Goal: Task Accomplishment & Management: Manage account settings

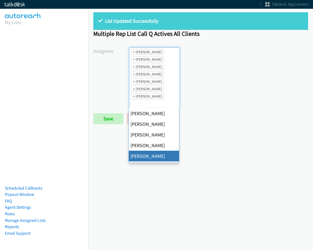
click at [134, 52] on span "×" at bounding box center [134, 51] width 2 height 5
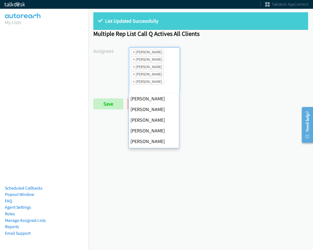
click at [134, 52] on span "×" at bounding box center [134, 51] width 2 height 5
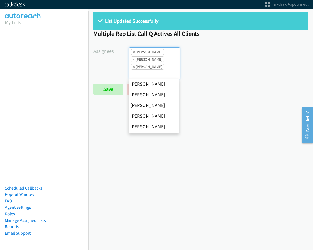
scroll to position [96, 0]
click at [134, 52] on span "×" at bounding box center [134, 51] width 2 height 5
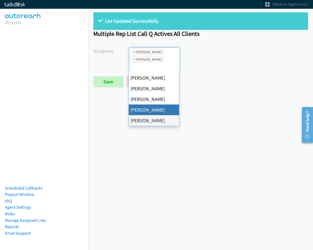
click at [134, 52] on span "×" at bounding box center [134, 51] width 2 height 5
select select "fd8c5d46-30db-44cb-8f0d-00da318b790a"
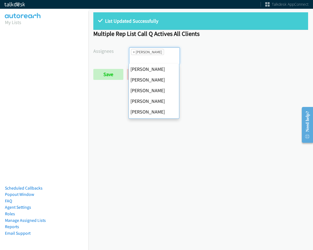
click at [134, 52] on span "×" at bounding box center [134, 51] width 2 height 5
select select
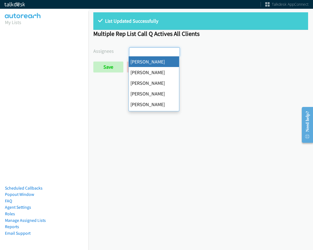
click at [108, 73] on div "List Updated Successfully Multiple Rep List Call Q Actives All Clients Assignee…" at bounding box center [200, 44] width 225 height 75
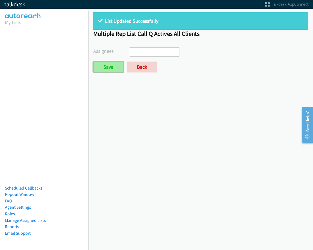
click at [108, 69] on input "Save" at bounding box center [108, 66] width 30 height 11
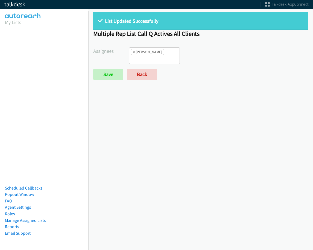
select select "84c3941c-c535-4956-b4f5-53705212fffd"
click at [134, 51] on span "×" at bounding box center [134, 51] width 2 height 5
select select
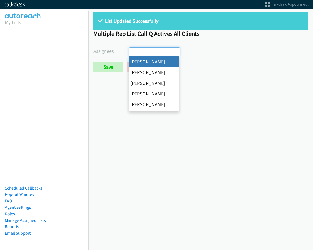
scroll to position [13, 0]
click at [115, 60] on form "Assignees Abigail Odhiambo Alana Ruiz Amber Ramos Cathy Shahan Charles Ross Daq…" at bounding box center [200, 59] width 215 height 25
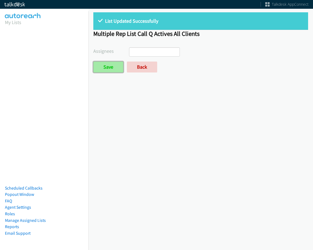
click at [113, 65] on input "Save" at bounding box center [108, 66] width 30 height 11
select select
click at [142, 68] on link "Back" at bounding box center [142, 66] width 30 height 11
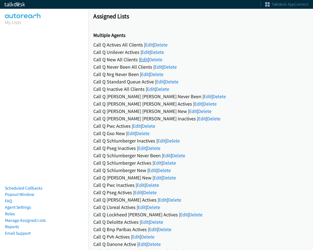
click at [146, 57] on link "Edit" at bounding box center [144, 59] width 8 height 6
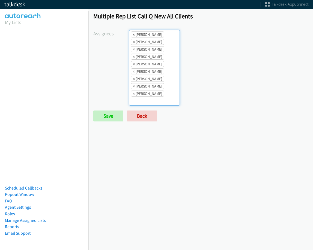
click at [134, 35] on span "×" at bounding box center [134, 34] width 2 height 5
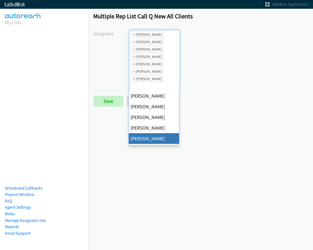
click at [134, 35] on span "×" at bounding box center [134, 34] width 2 height 5
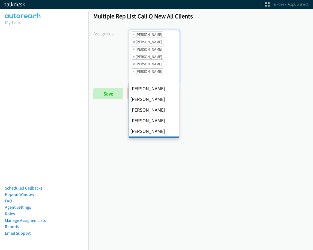
click at [134, 35] on span "×" at bounding box center [134, 34] width 2 height 5
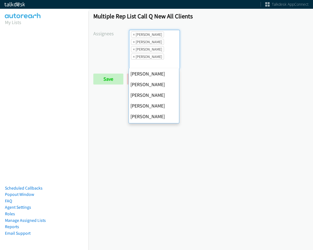
scroll to position [85, 0]
click at [134, 35] on span "×" at bounding box center [134, 34] width 2 height 5
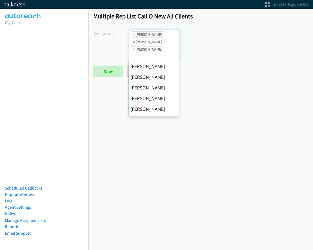
scroll to position [96, 0]
click at [134, 35] on span "×" at bounding box center [134, 34] width 2 height 5
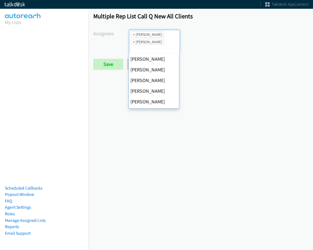
click at [134, 35] on span "×" at bounding box center [134, 34] width 2 height 5
select select "fd8c5d46-30db-44cb-8f0d-00da318b790a"
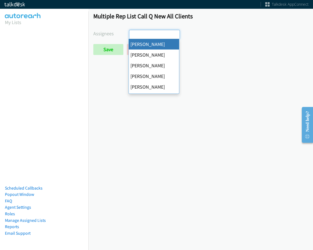
select select
click at [134, 35] on input "search" at bounding box center [138, 34] width 19 height 9
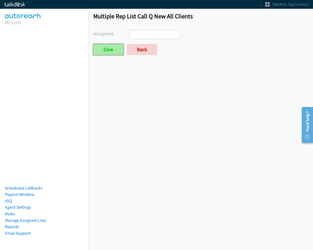
click at [99, 50] on input "Save" at bounding box center [108, 49] width 30 height 11
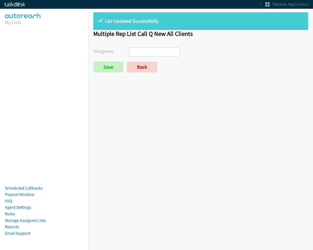
select select
click at [141, 65] on link "Back" at bounding box center [142, 66] width 30 height 11
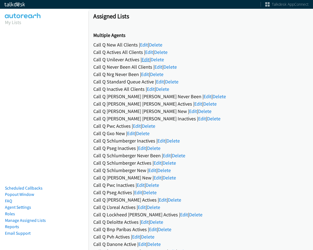
click at [144, 59] on link "Edit" at bounding box center [146, 59] width 8 height 6
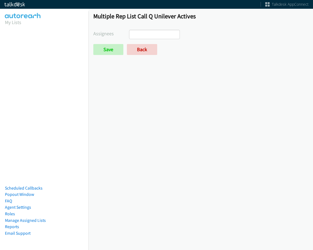
select select
click at [144, 48] on link "Back" at bounding box center [142, 49] width 30 height 11
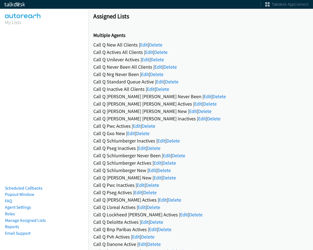
click at [137, 127] on link "Edit" at bounding box center [137, 126] width 8 height 6
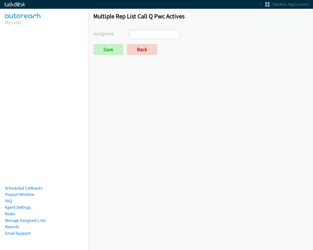
click at [148, 37] on ul at bounding box center [154, 34] width 50 height 9
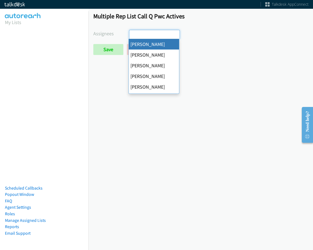
select select "cb11e729-9a1d-44de-9b38-0f5a50c7e01c"
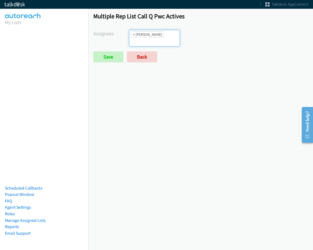
click at [141, 42] on input "search" at bounding box center [138, 41] width 19 height 9
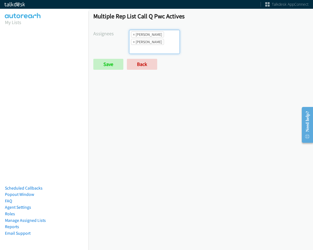
click at [149, 41] on li "× [PERSON_NAME]" at bounding box center [147, 42] width 33 height 6
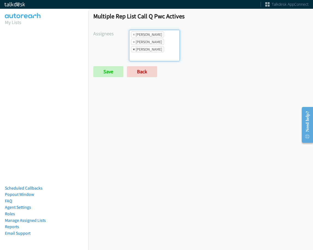
click at [133, 49] on span "×" at bounding box center [134, 48] width 2 height 5
click at [177, 37] on ul "× [PERSON_NAME] × [PERSON_NAME] × [PERSON_NAME]" at bounding box center [154, 45] width 50 height 31
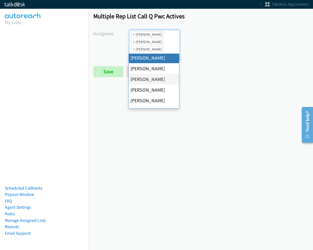
scroll to position [27, 0]
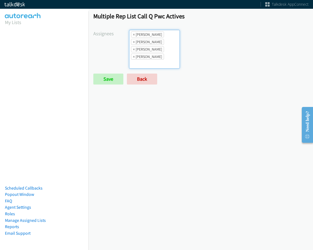
click at [159, 54] on li "× [PERSON_NAME]" at bounding box center [147, 57] width 33 height 6
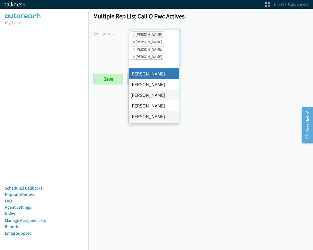
scroll to position [82, 0]
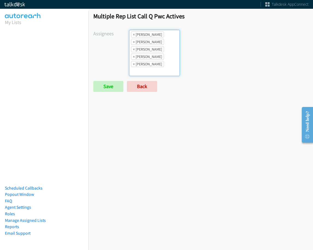
click at [155, 69] on ul "× [PERSON_NAME] × [PERSON_NAME] × [PERSON_NAME] × [PERSON_NAME] × [PERSON_NAME]" at bounding box center [154, 53] width 50 height 46
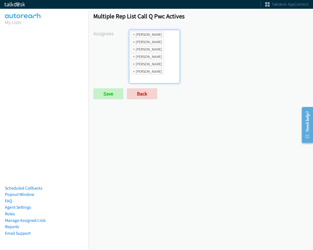
click at [154, 53] on ul "× [PERSON_NAME] × [PERSON_NAME] × [PERSON_NAME] × [PERSON_NAME] × [PERSON_NAME]…" at bounding box center [154, 56] width 50 height 53
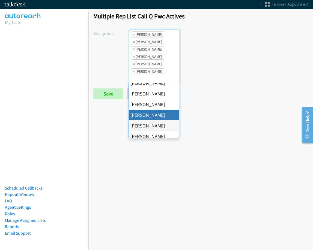
scroll to position [105, 0]
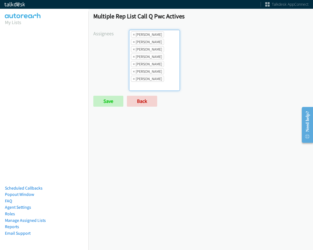
click at [157, 81] on li "× [PERSON_NAME]" at bounding box center [147, 79] width 33 height 6
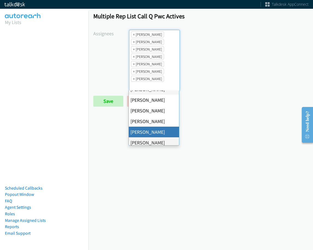
scroll to position [82, 0]
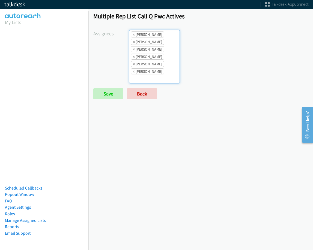
click at [157, 82] on ul "× [PERSON_NAME] × [PERSON_NAME] × [PERSON_NAME] × [PERSON_NAME] × [PERSON_NAME]…" at bounding box center [154, 56] width 50 height 53
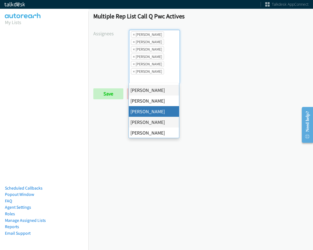
scroll to position [105, 0]
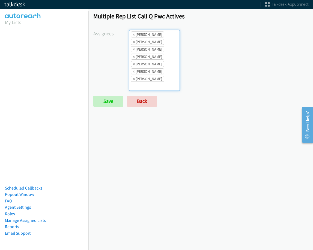
click at [151, 76] on ul "× [PERSON_NAME] × [PERSON_NAME] × [PERSON_NAME] × [PERSON_NAME] × [PERSON_NAME]…" at bounding box center [154, 60] width 50 height 60
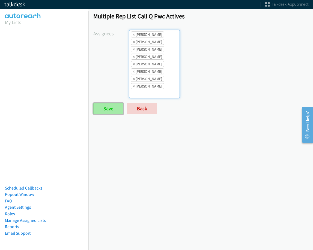
click at [114, 107] on input "Save" at bounding box center [108, 108] width 30 height 11
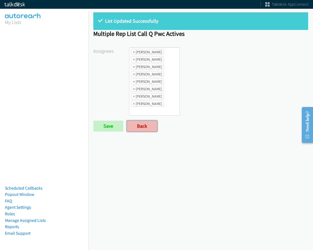
click at [145, 128] on link "Back" at bounding box center [142, 125] width 30 height 11
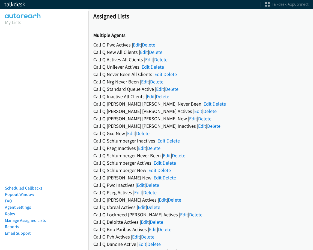
click at [141, 43] on link "Edit" at bounding box center [137, 45] width 8 height 6
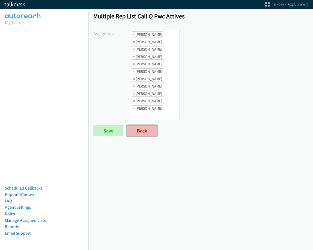
click at [149, 133] on link "Back" at bounding box center [142, 130] width 30 height 11
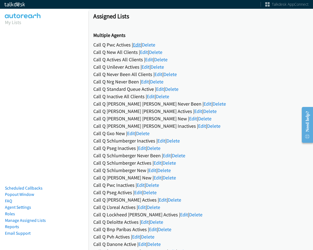
click at [134, 45] on link "Edit" at bounding box center [137, 45] width 8 height 6
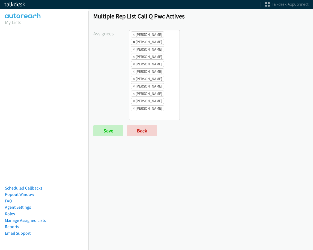
click at [134, 42] on span "×" at bounding box center [134, 41] width 2 height 5
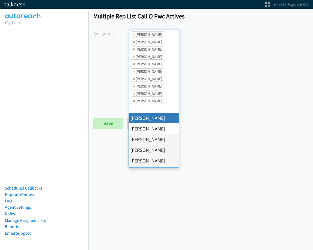
click at [133, 51] on span "×" at bounding box center [134, 48] width 2 height 5
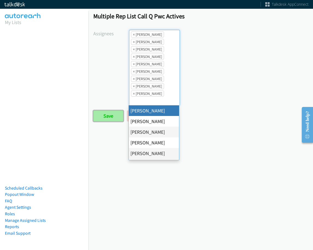
click at [102, 119] on input "Save" at bounding box center [108, 115] width 30 height 11
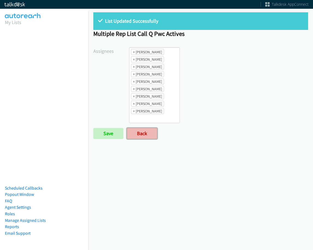
click at [144, 137] on link "Back" at bounding box center [142, 133] width 30 height 11
